Goal: Task Accomplishment & Management: Complete application form

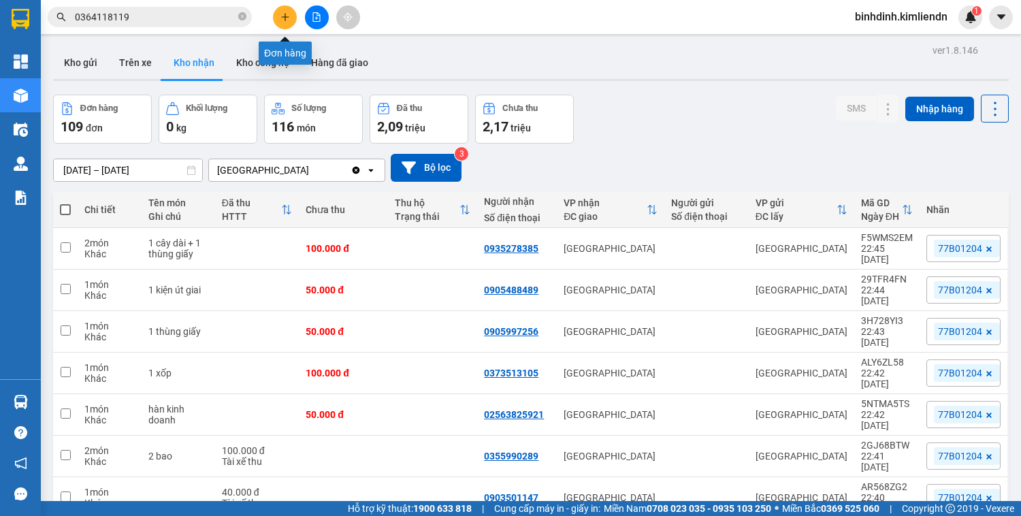
click at [288, 22] on button at bounding box center [285, 17] width 24 height 24
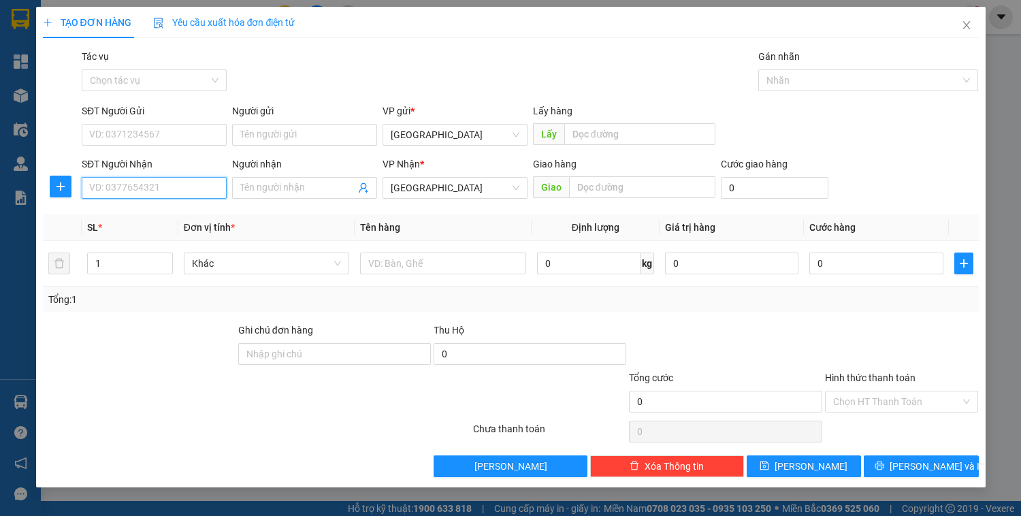
click at [148, 187] on input "SĐT Người Nhận" at bounding box center [154, 188] width 145 height 22
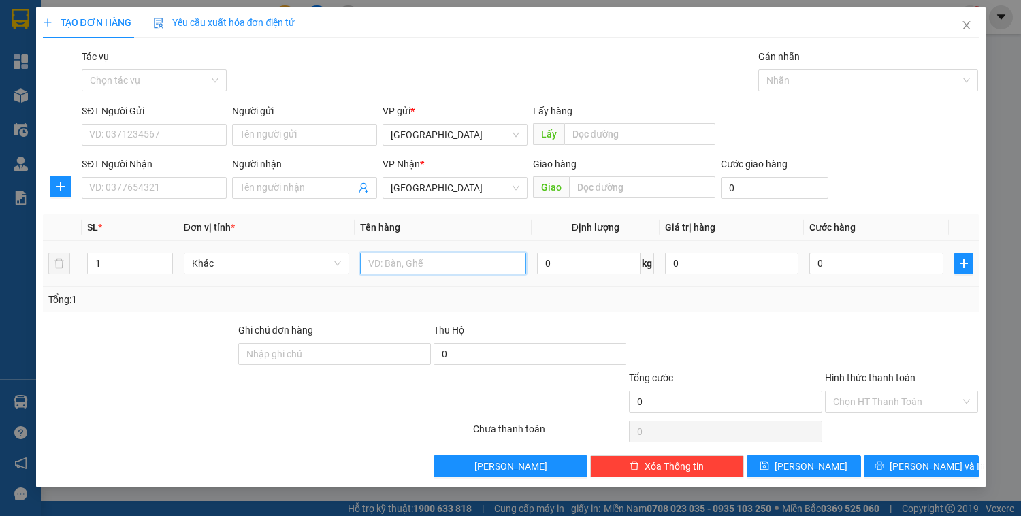
click at [419, 261] on input "text" at bounding box center [442, 264] width 165 height 22
type input "xốp"
click at [839, 269] on input "0" at bounding box center [876, 264] width 133 height 22
type input "5"
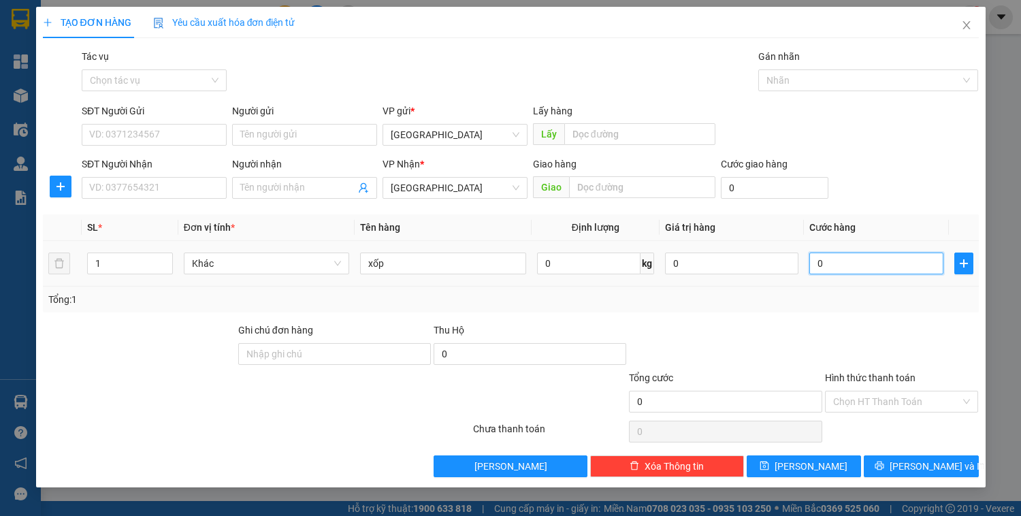
type input "5"
type input "50"
type input "50.000"
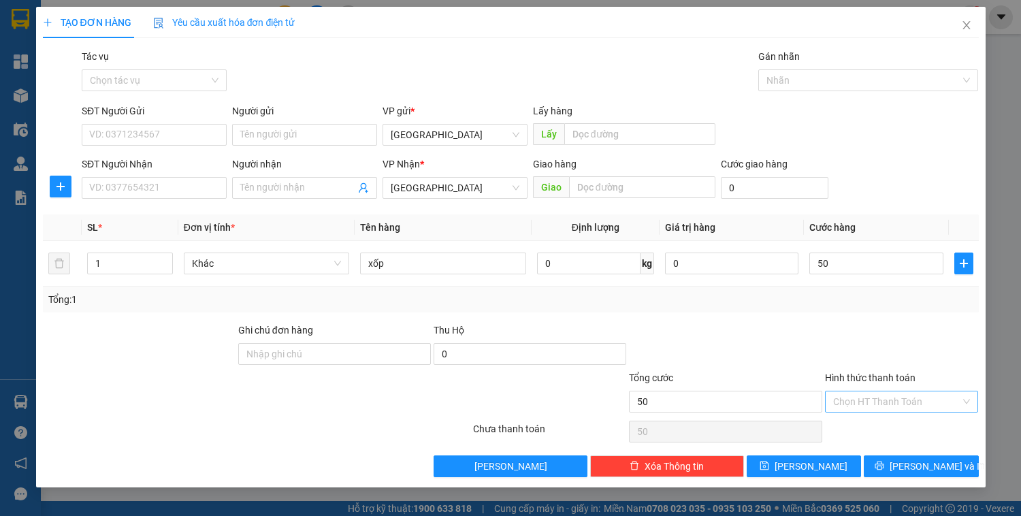
type input "50.000"
click at [892, 393] on input "Hình thức thanh toán" at bounding box center [897, 401] width 128 height 20
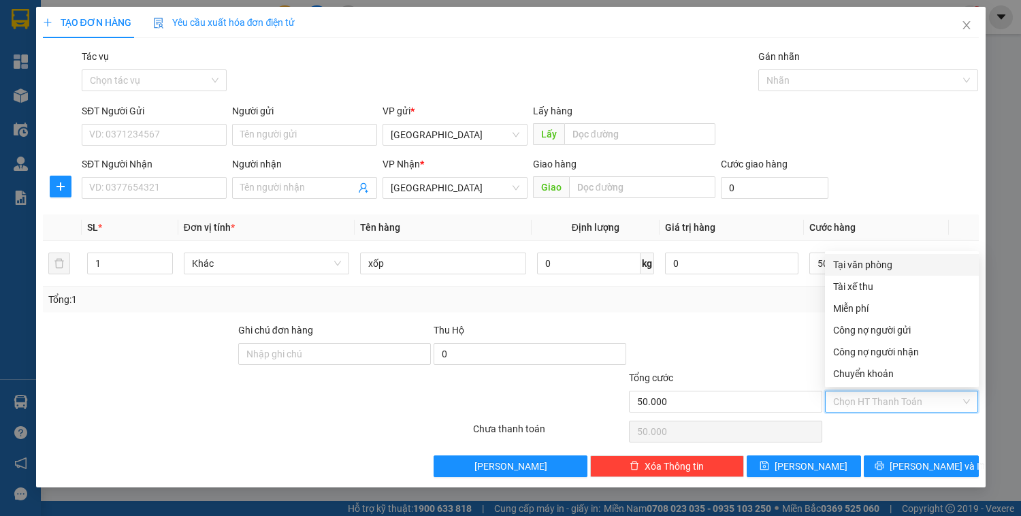
click at [861, 264] on div "Tại văn phòng" at bounding box center [902, 264] width 138 height 15
type input "0"
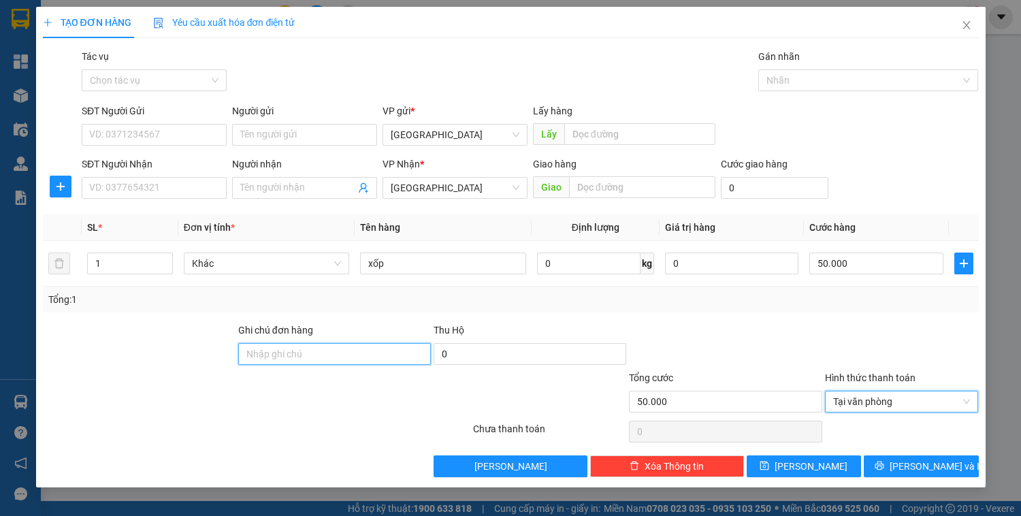
click at [253, 362] on input "Ghi chú đơn hàng" at bounding box center [334, 354] width 193 height 22
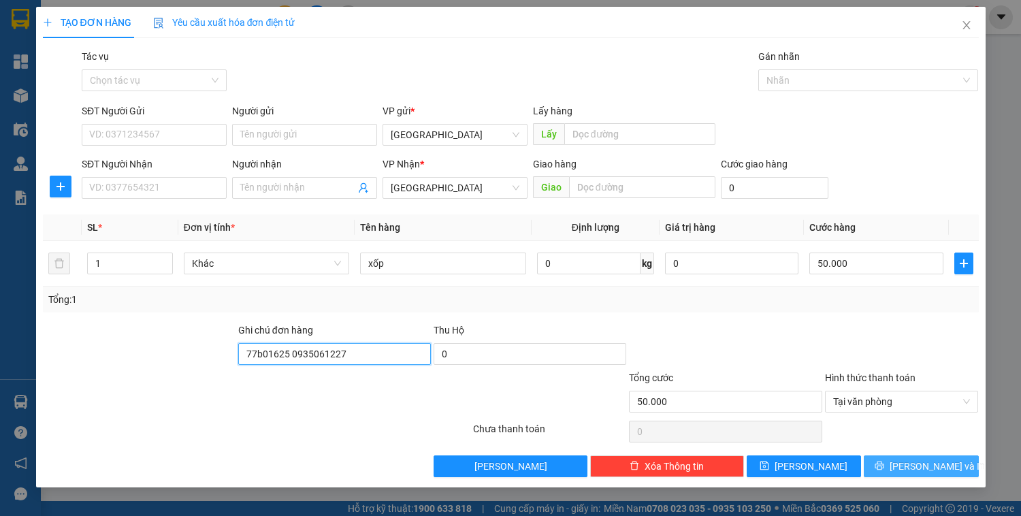
type input "77b01625 0935061227"
click at [922, 466] on span "[PERSON_NAME] và In" at bounding box center [937, 466] width 95 height 15
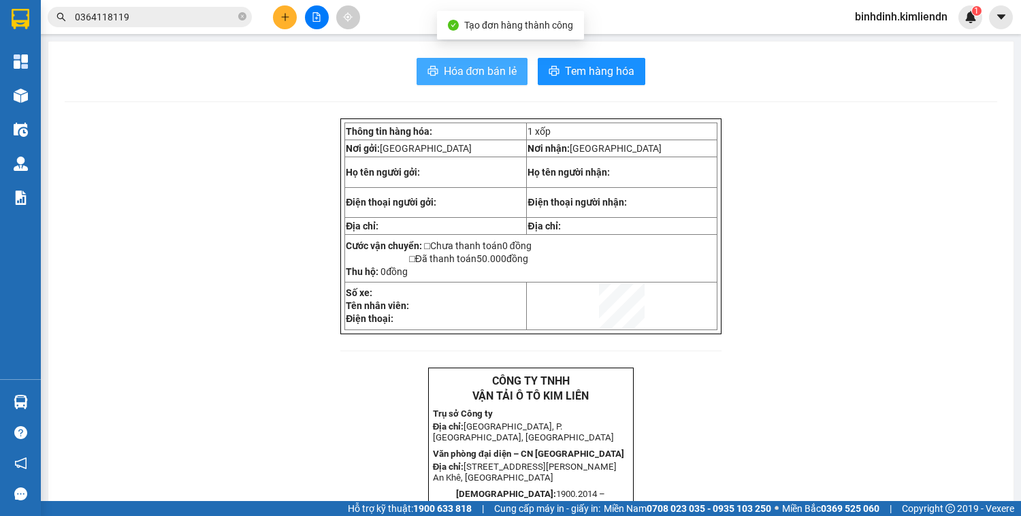
click at [463, 72] on span "Hóa đơn bán lẻ" at bounding box center [481, 71] width 74 height 17
